Goal: Task Accomplishment & Management: Use online tool/utility

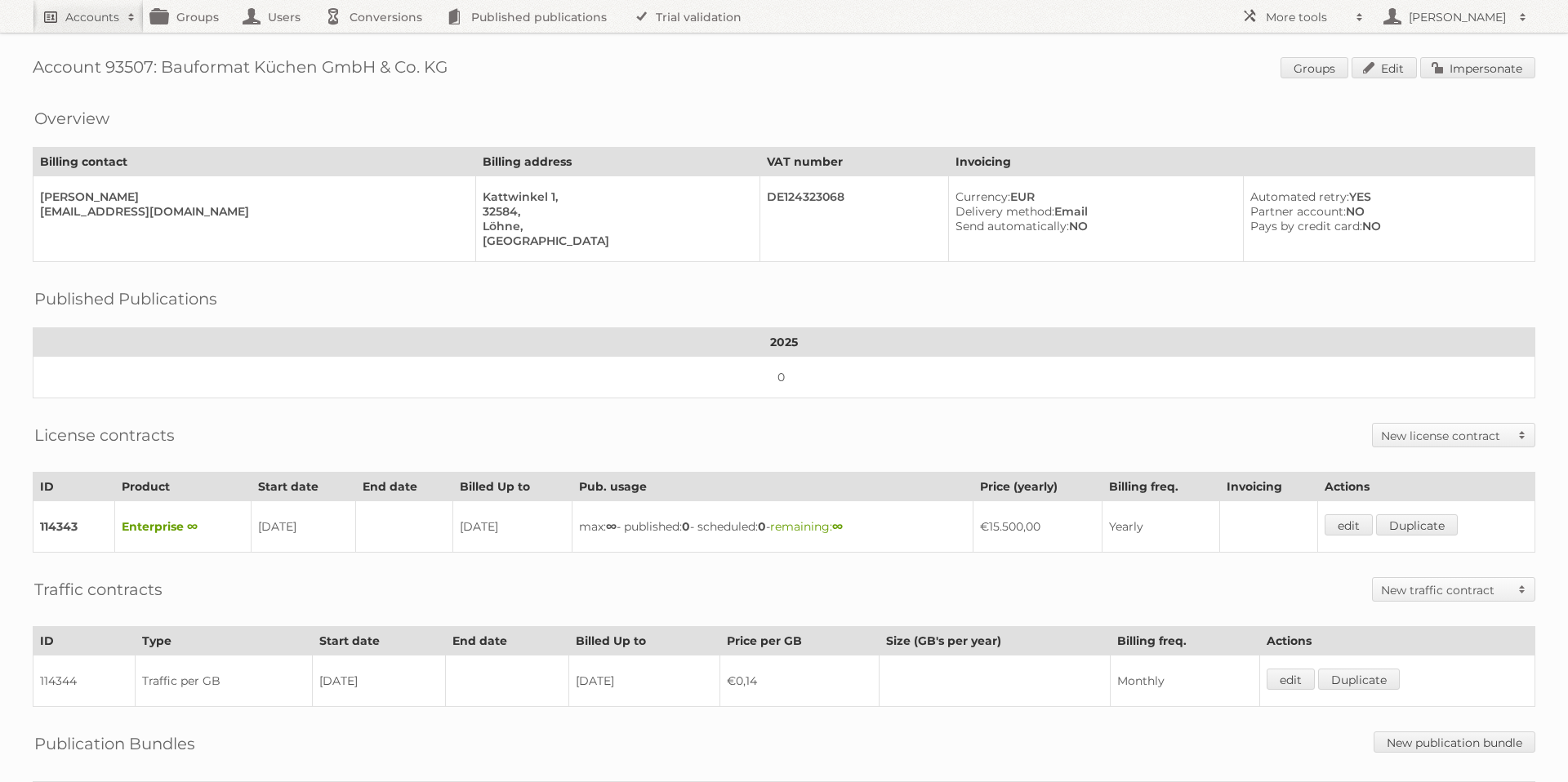
click at [112, 21] on h2 "Accounts" at bounding box center [92, 18] width 54 height 17
type input"] "bauformat"
click at [376, 42] on input "Search" at bounding box center [388, 53] width 24 height 24
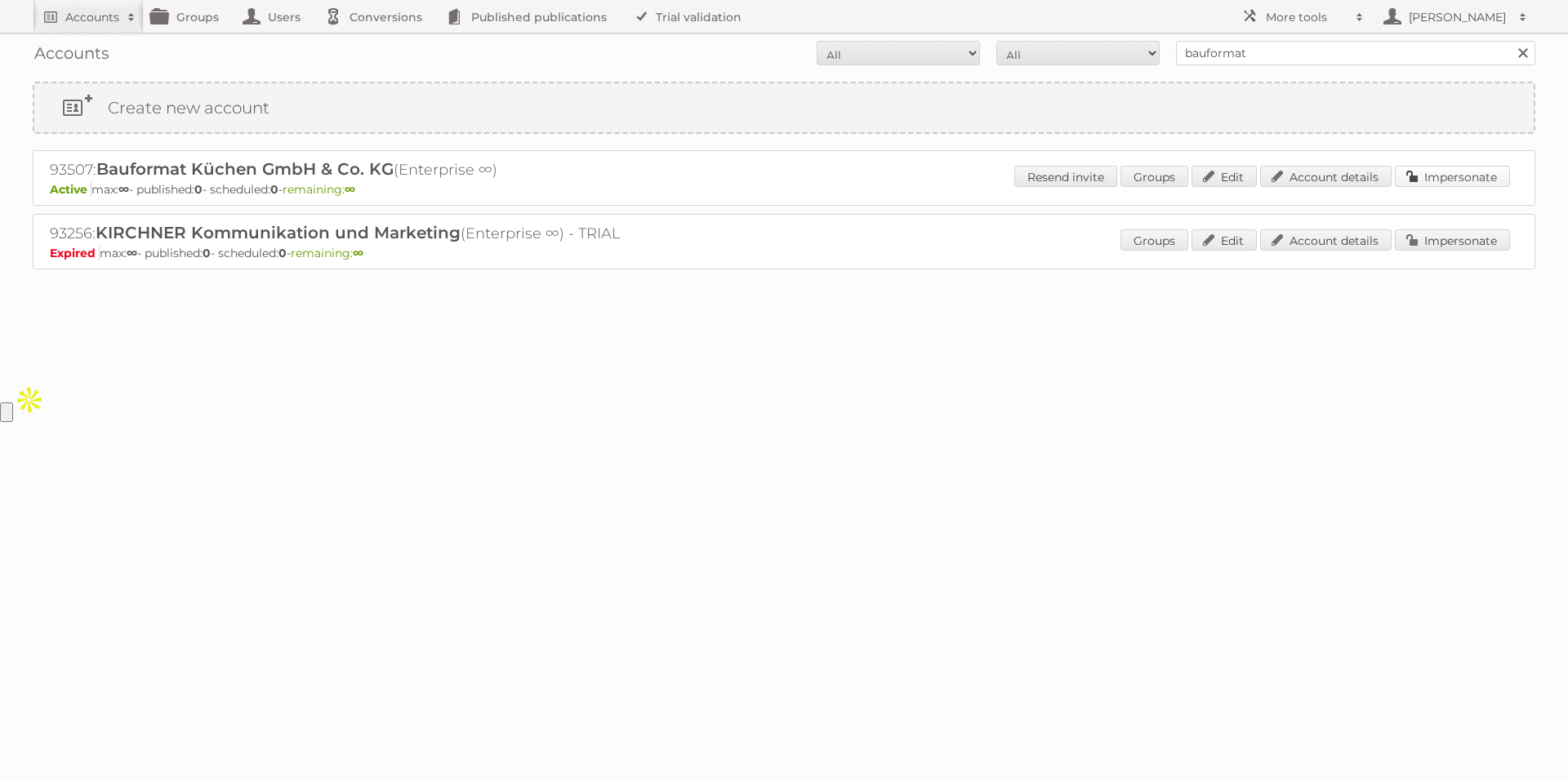
click at [1472, 180] on link "Impersonate" at bounding box center [1452, 176] width 115 height 21
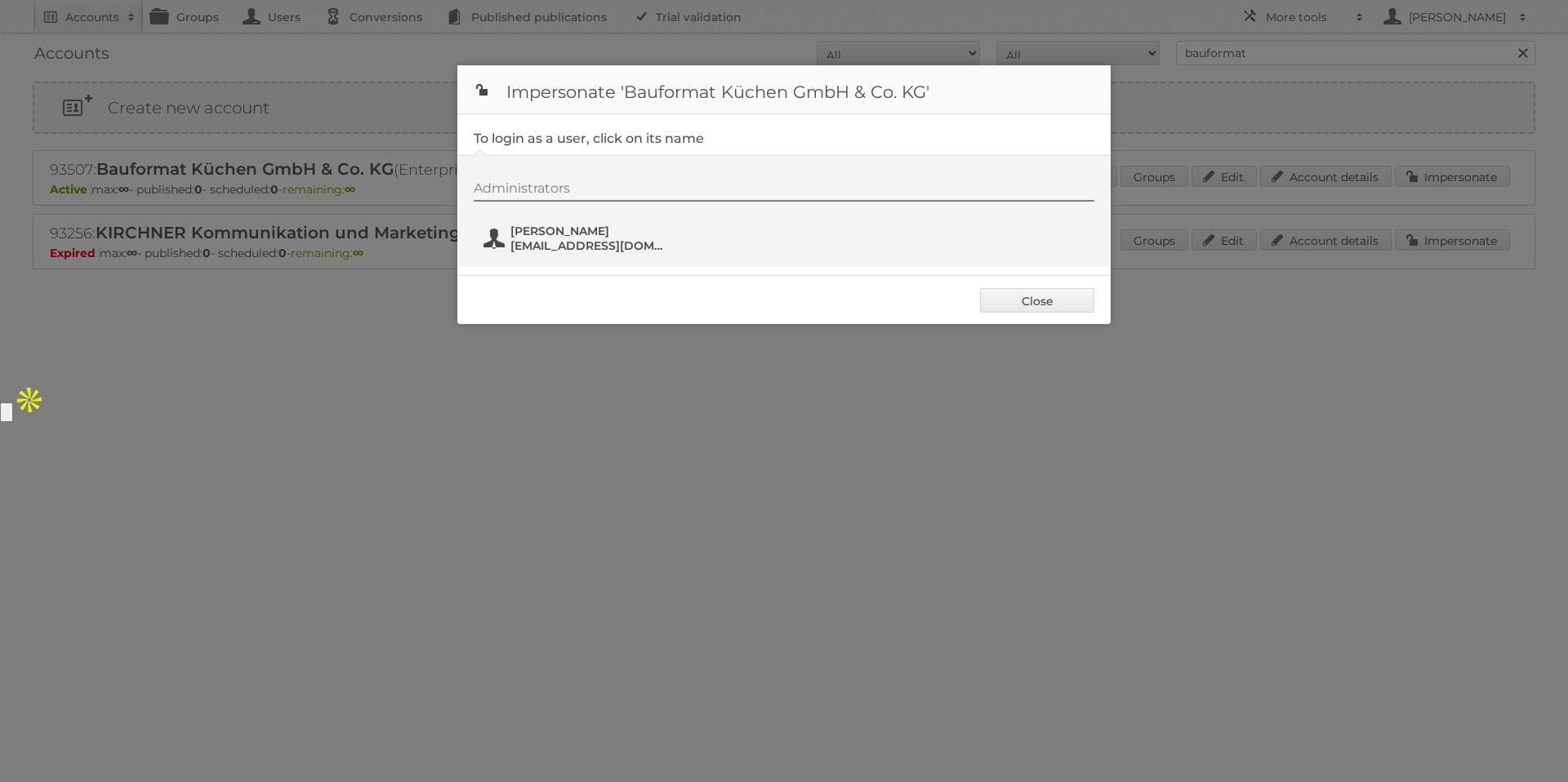
click at [572, 235] on span "Franziska Krüger" at bounding box center [590, 231] width 159 height 15
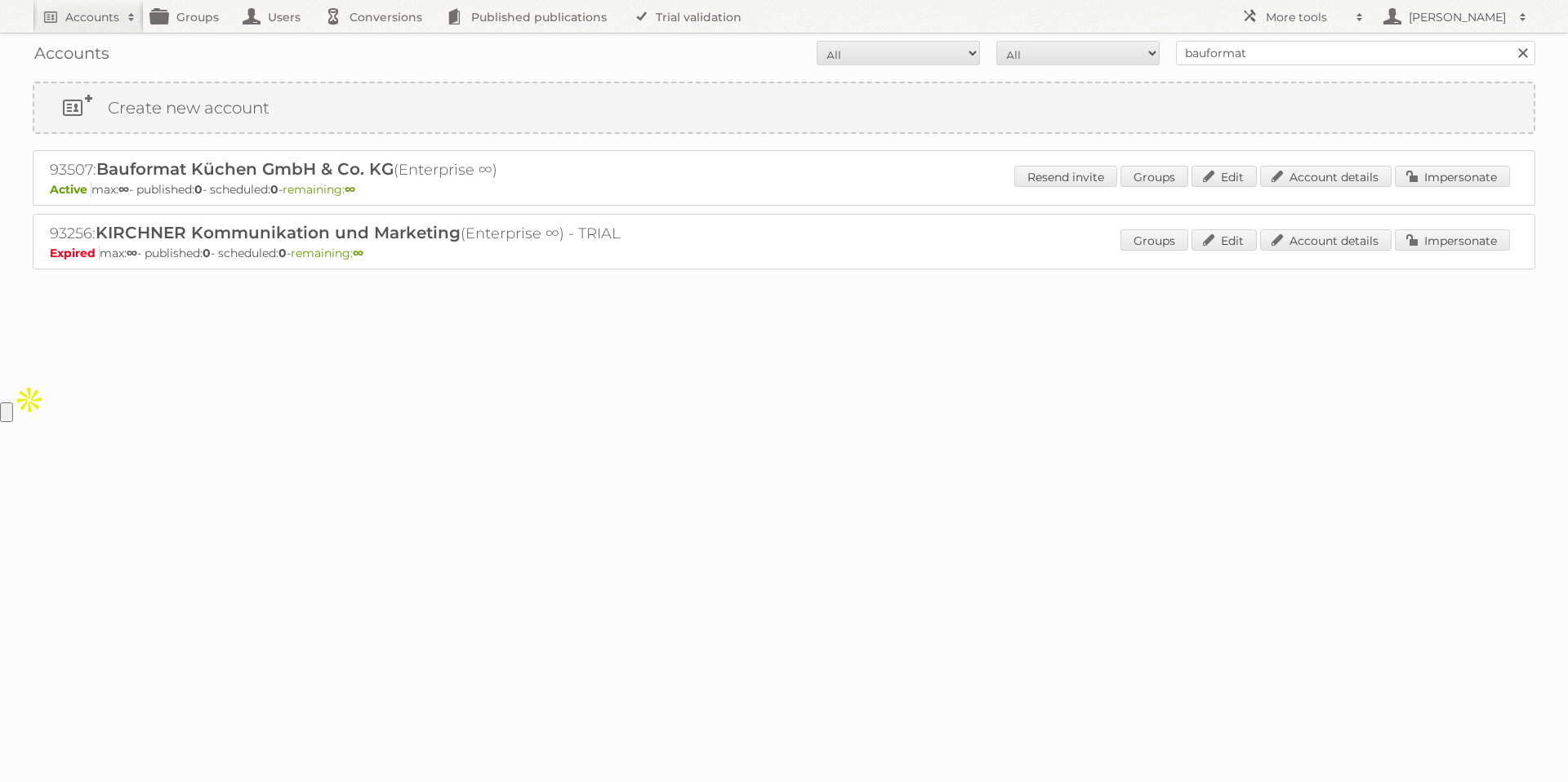
click at [1038, 280] on div "Loading" at bounding box center [784, 302] width 1503 height 65
click at [1305, 246] on link "Account details" at bounding box center [1326, 240] width 132 height 21
click at [1316, 250] on link "Account details" at bounding box center [1326, 240] width 132 height 21
